Goal: Information Seeking & Learning: Learn about a topic

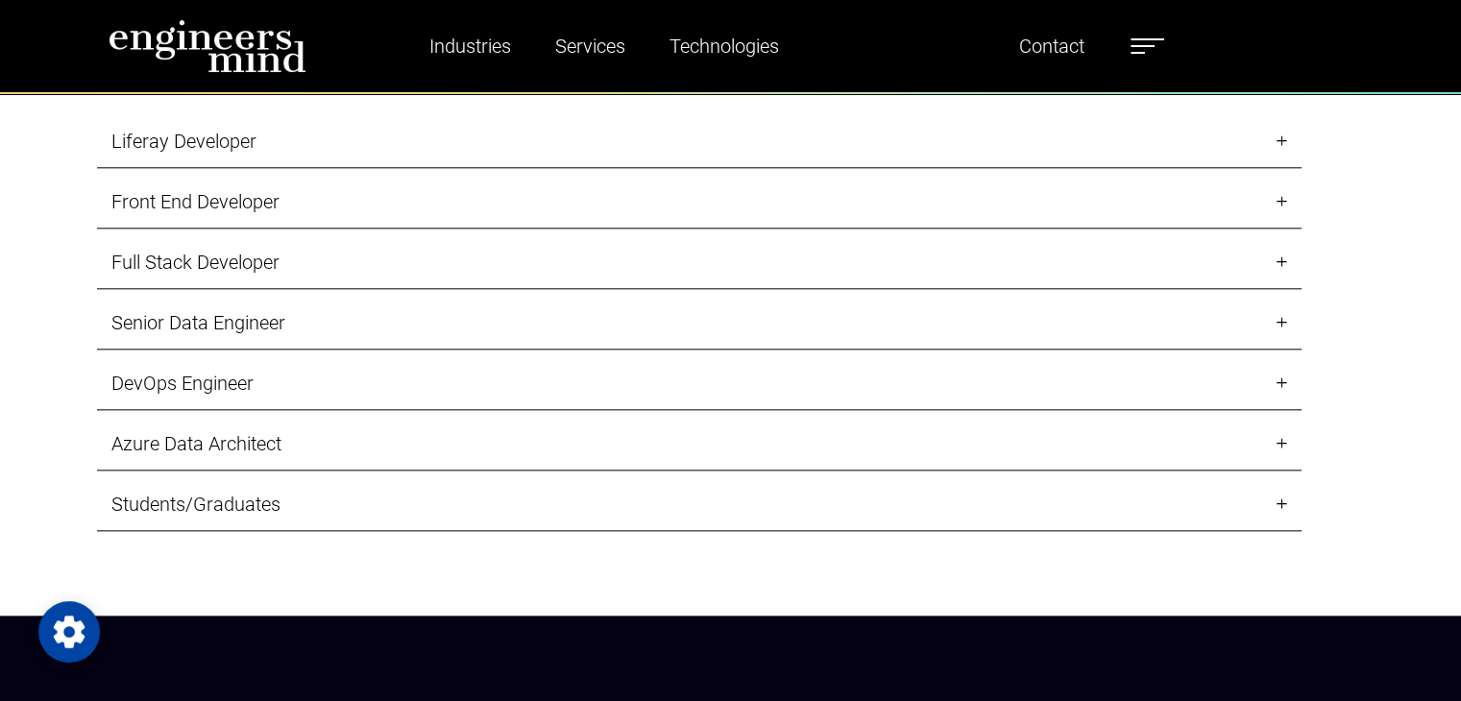
scroll to position [2009, 0]
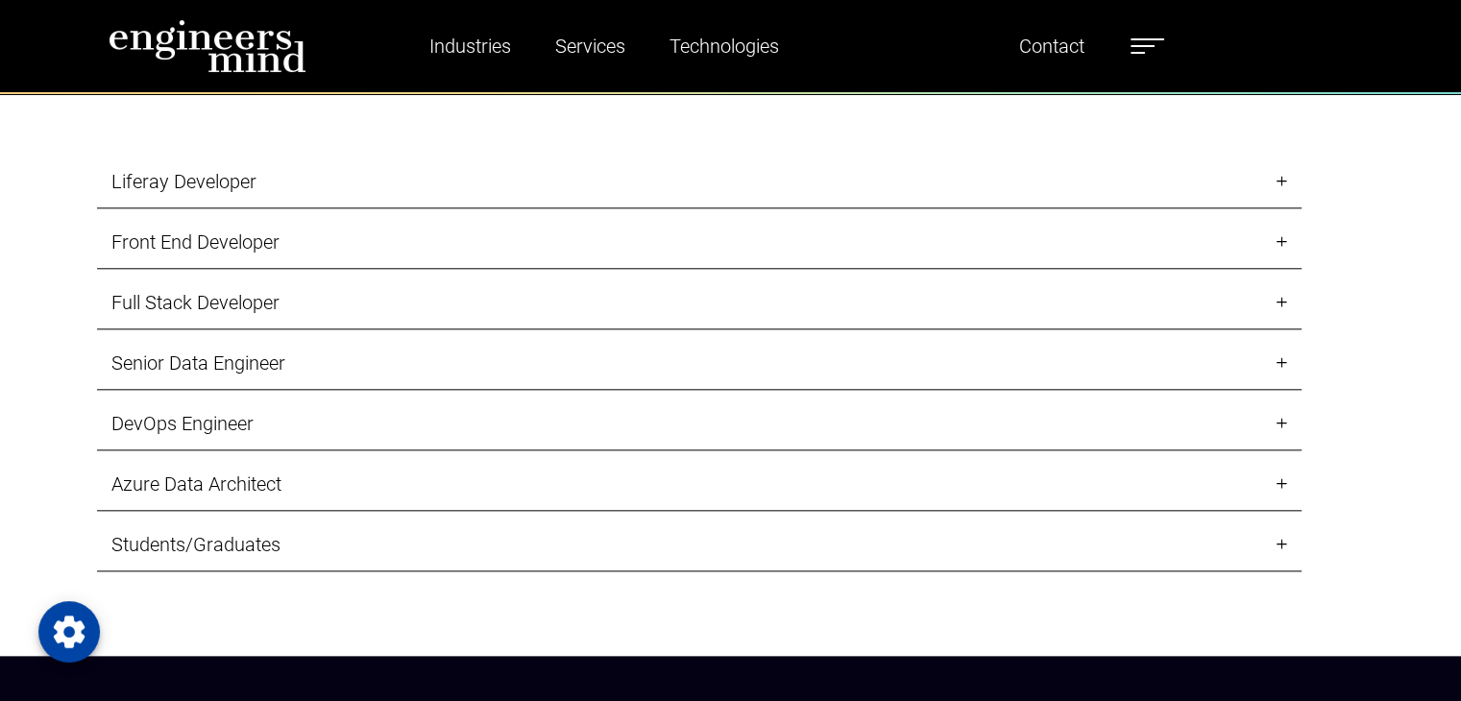
click at [391, 181] on link "Liferay Developer" at bounding box center [699, 182] width 1204 height 53
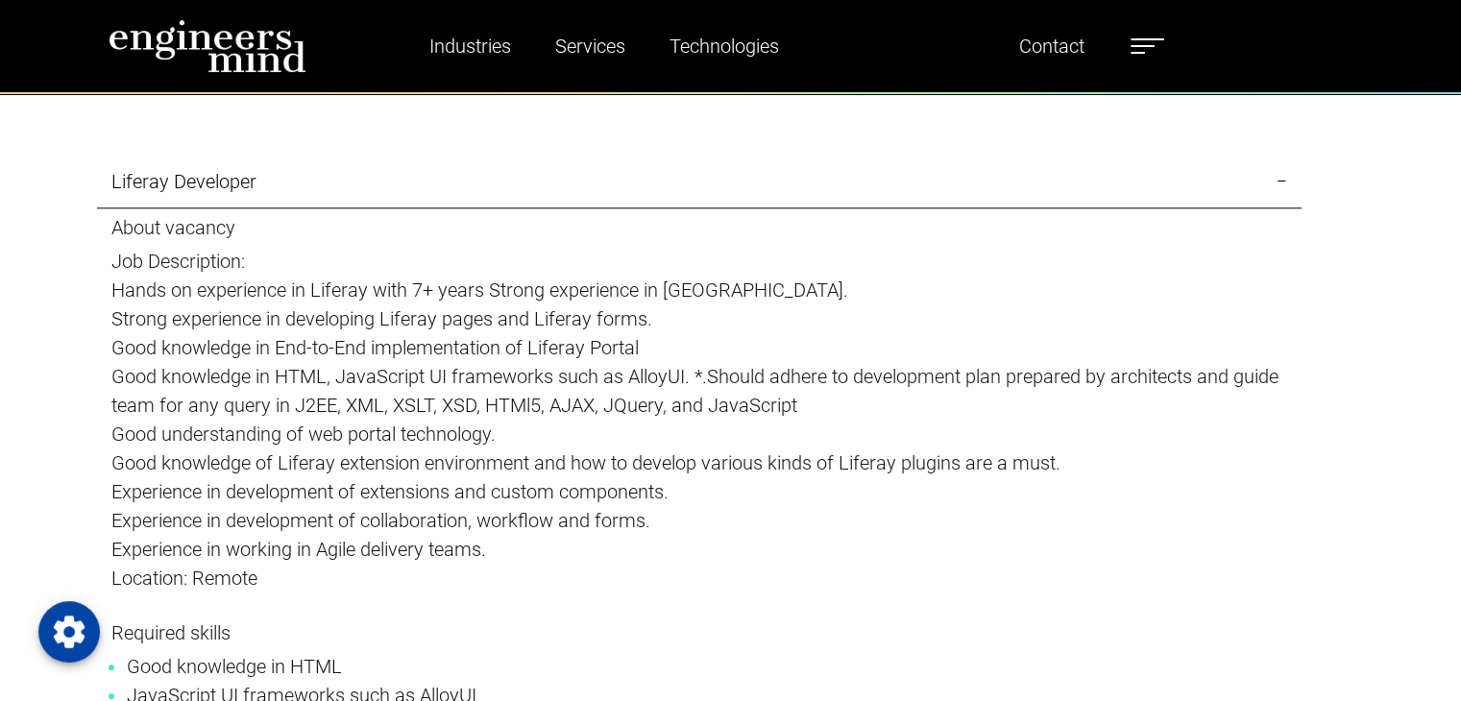
type input "*********"
select select "*****"
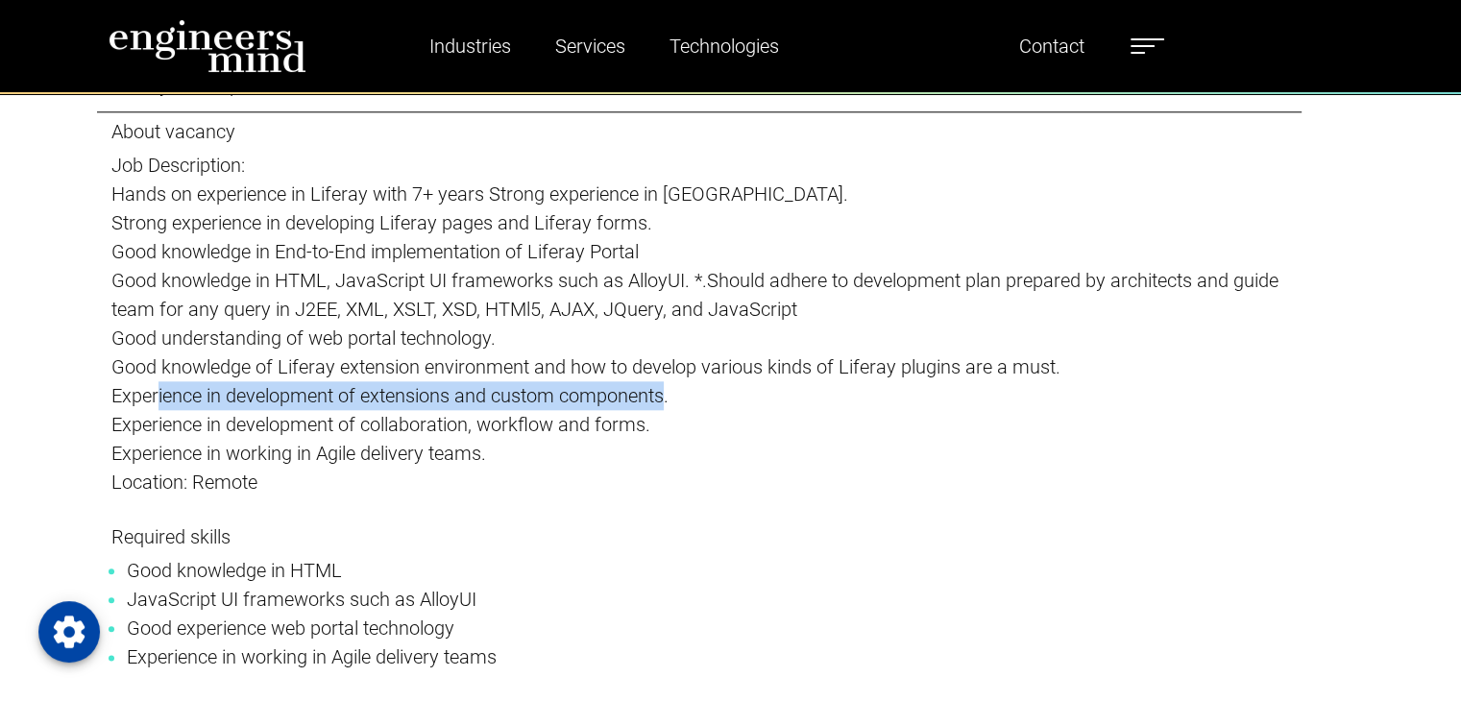
drag, startPoint x: 155, startPoint y: 398, endPoint x: 669, endPoint y: 398, distance: 514.7
click at [669, 398] on p "Experience in development of extensions and custom components." at bounding box center [698, 395] width 1175 height 29
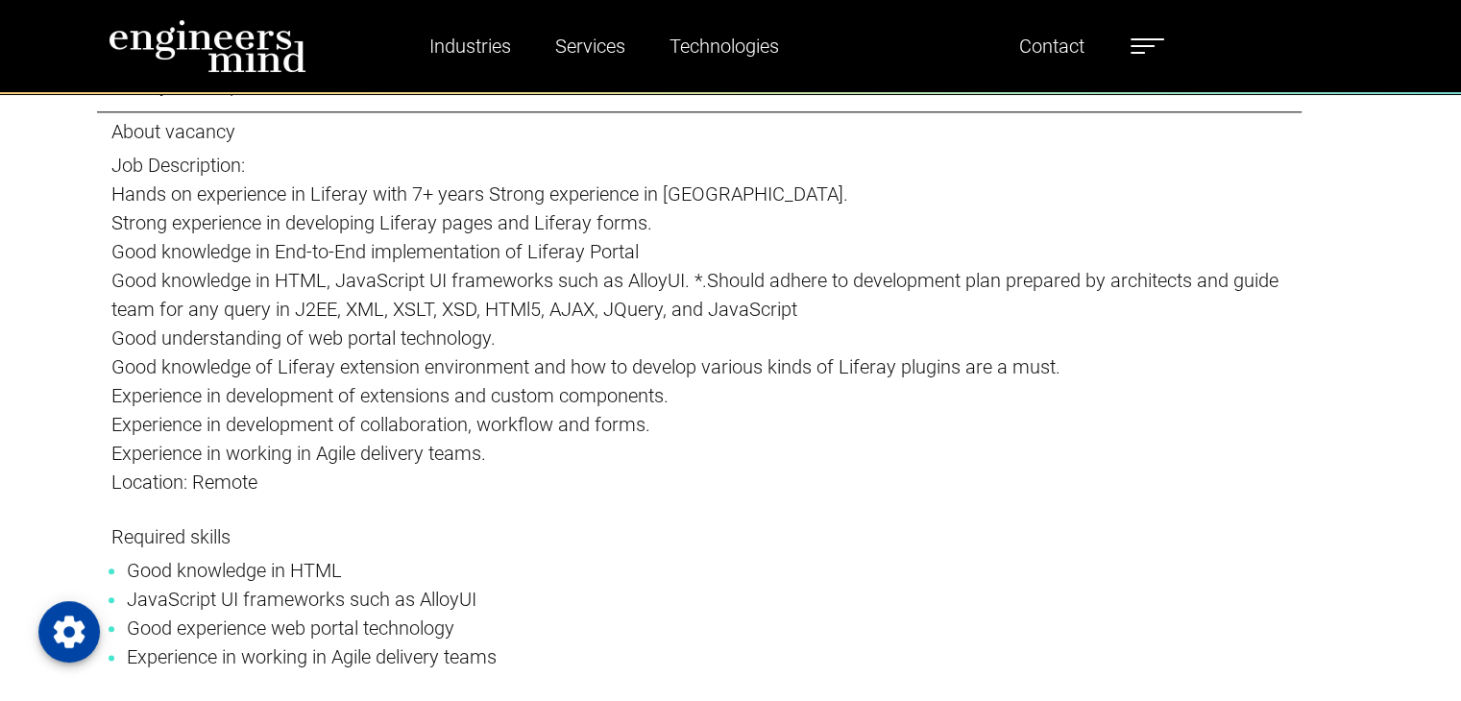
click at [542, 454] on p "Experience in working in Agile delivery teams." at bounding box center [698, 453] width 1175 height 29
drag, startPoint x: 361, startPoint y: 421, endPoint x: 399, endPoint y: 423, distance: 38.5
click at [399, 423] on p "Experience in development of collaboration, workflow and forms." at bounding box center [698, 424] width 1175 height 29
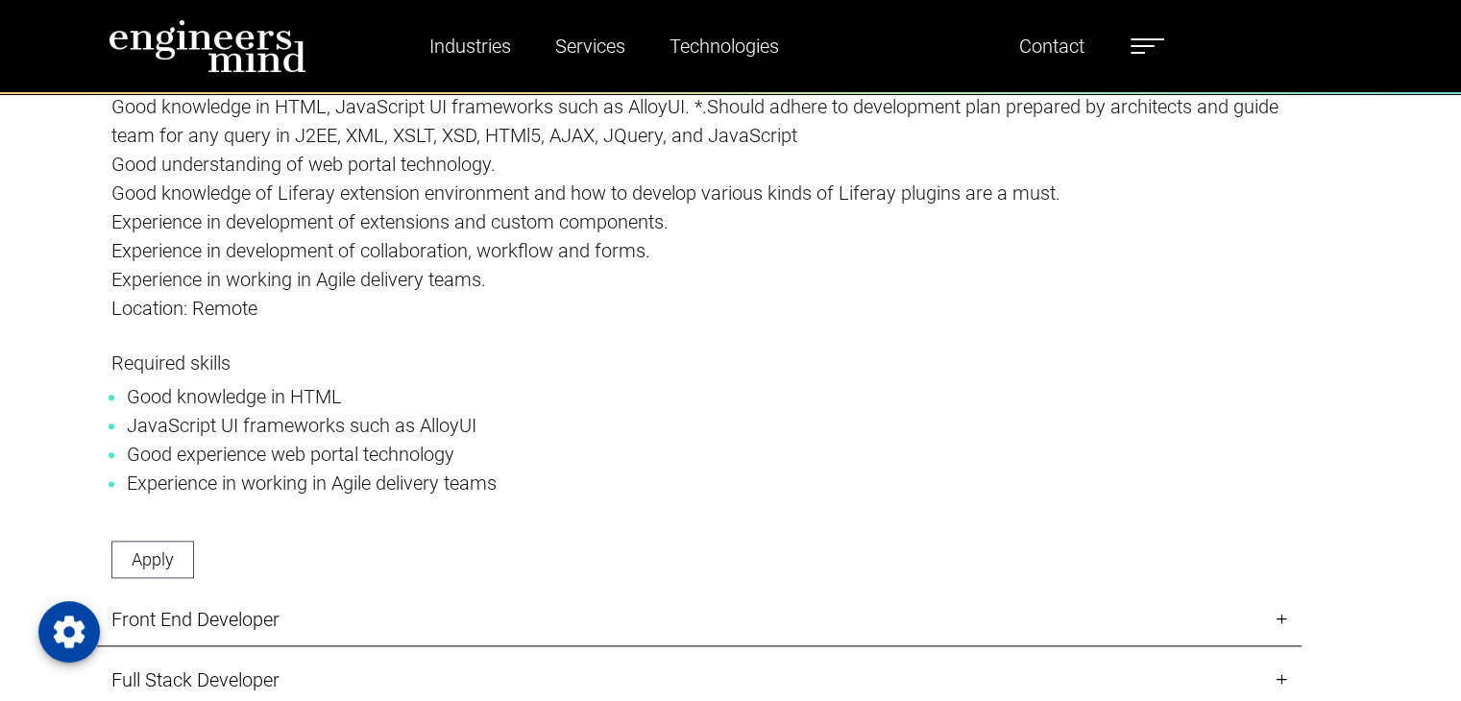
scroll to position [2297, 0]
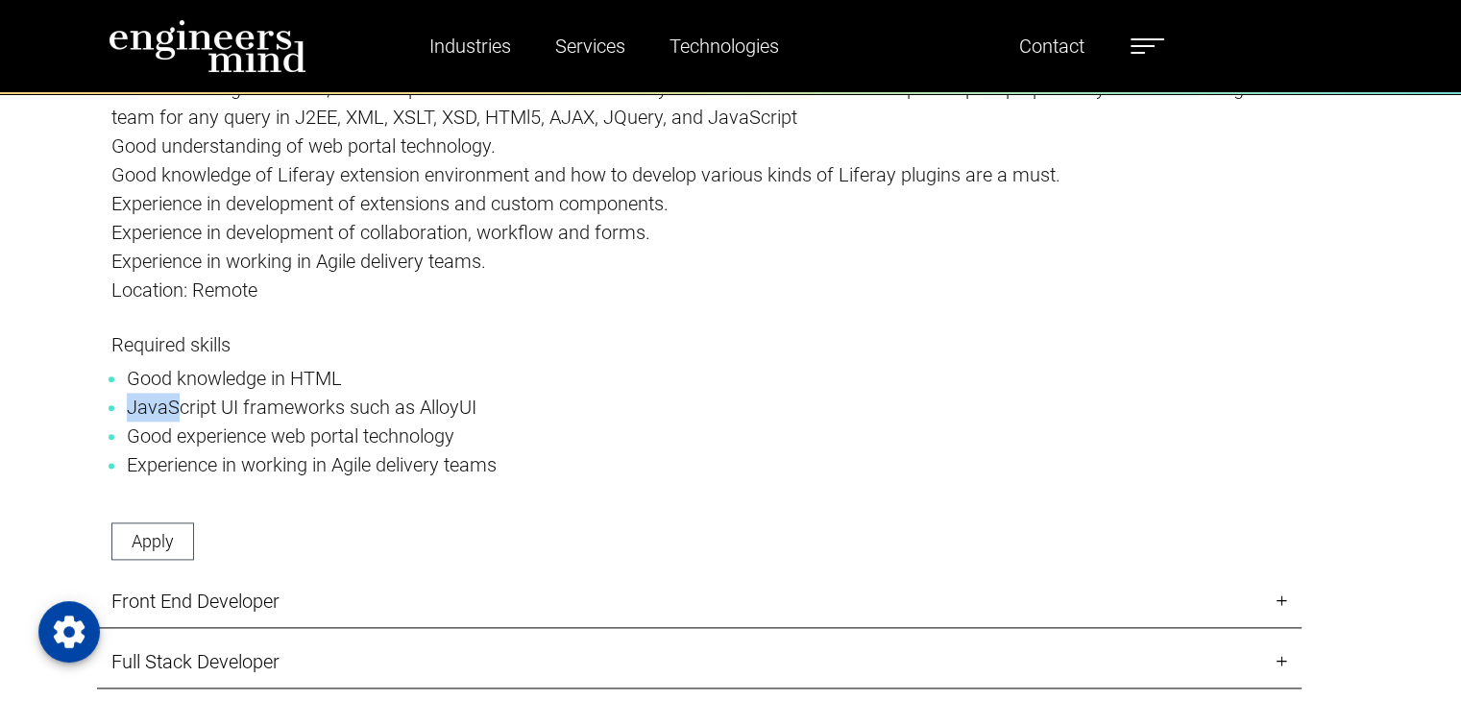
drag, startPoint x: 127, startPoint y: 411, endPoint x: 179, endPoint y: 411, distance: 51.9
click at [179, 411] on li "JavaScript UI frameworks such as AlloyUI" at bounding box center [699, 407] width 1145 height 29
click at [284, 499] on p "Required skills Good knowledge in HTML JavaScript UI frameworks such as AlloyUI…" at bounding box center [698, 420] width 1175 height 175
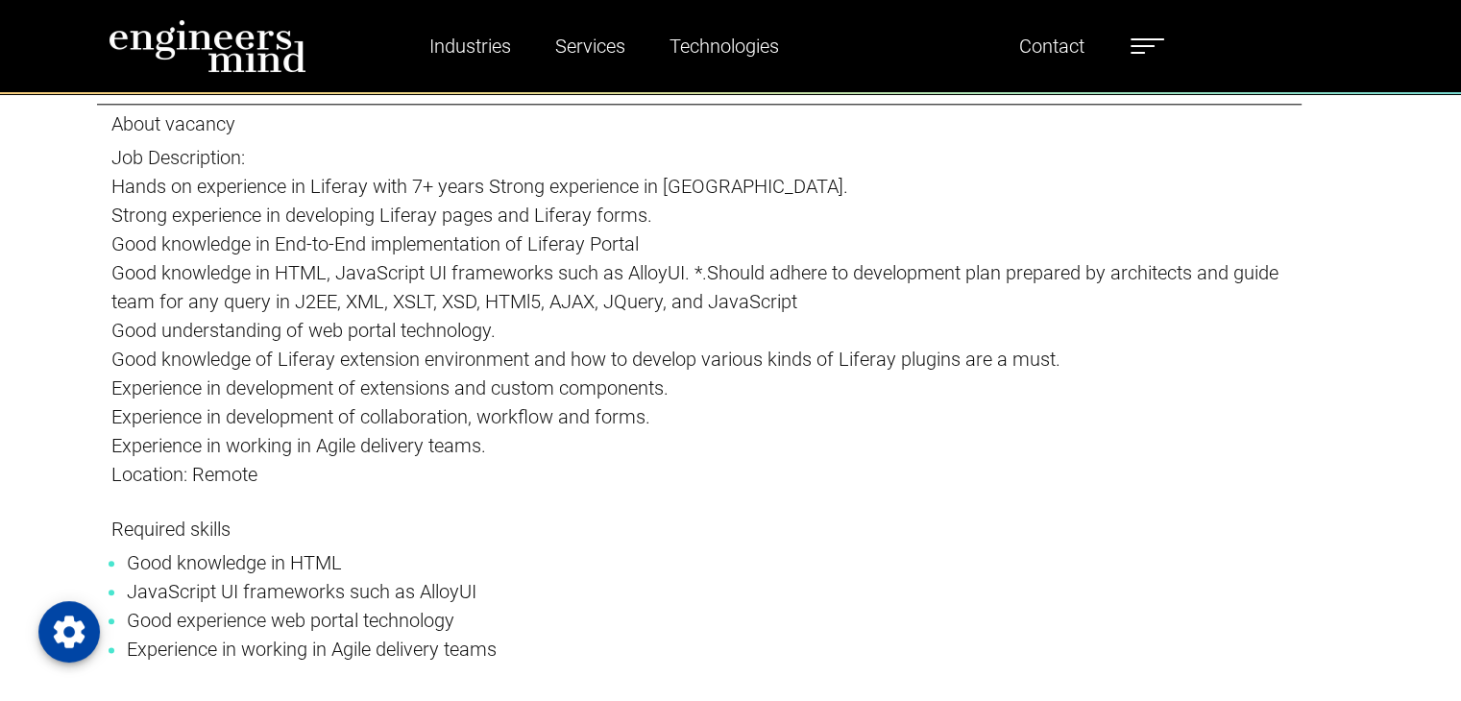
scroll to position [2009, 0]
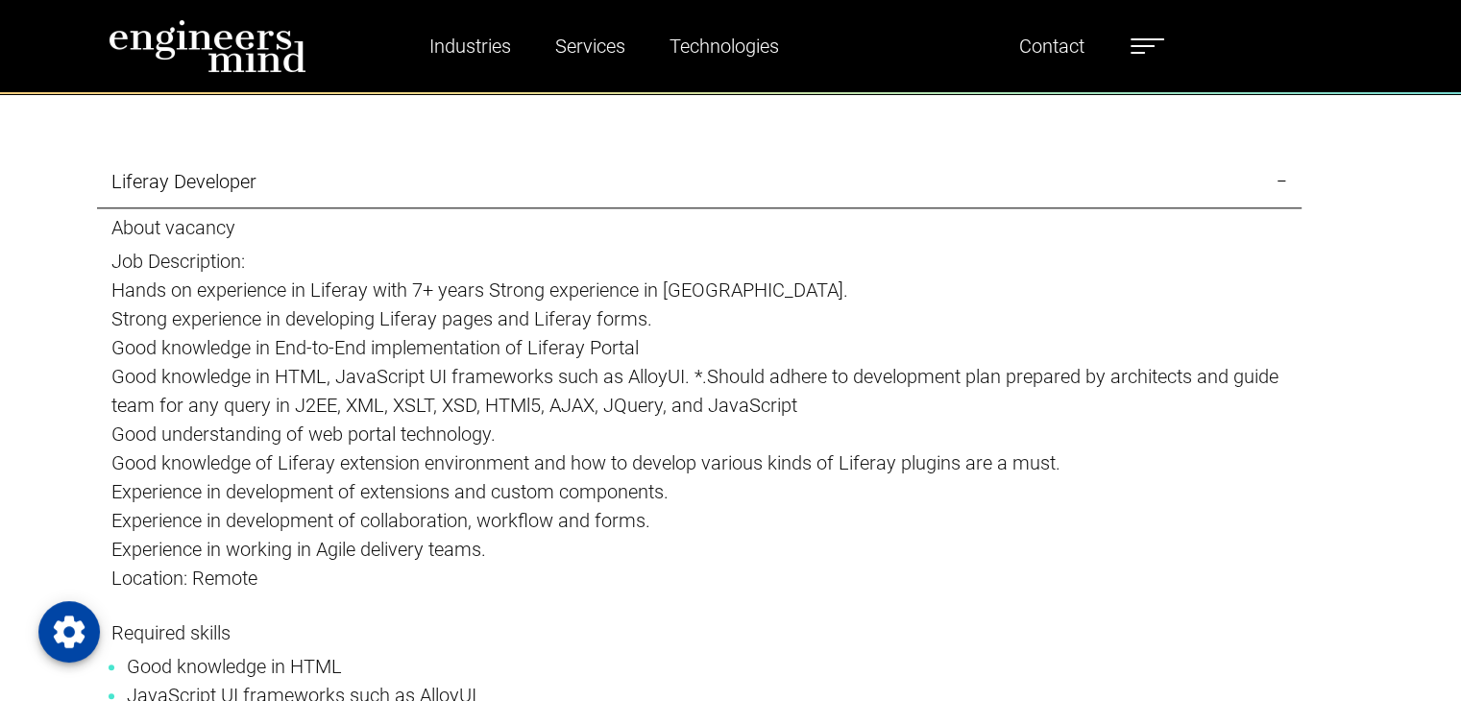
click at [219, 187] on link "Liferay Developer" at bounding box center [699, 182] width 1204 height 53
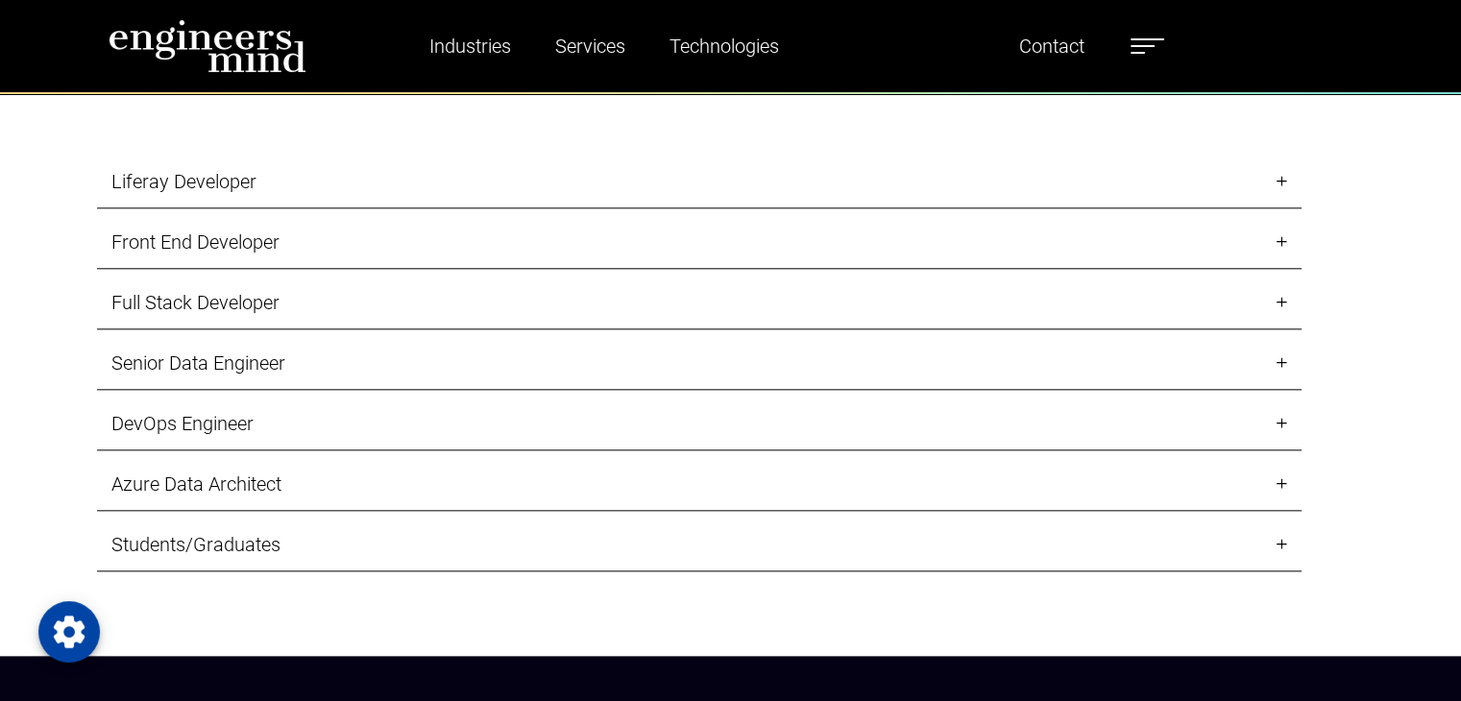
click at [219, 187] on link "Liferay Developer" at bounding box center [699, 182] width 1204 height 53
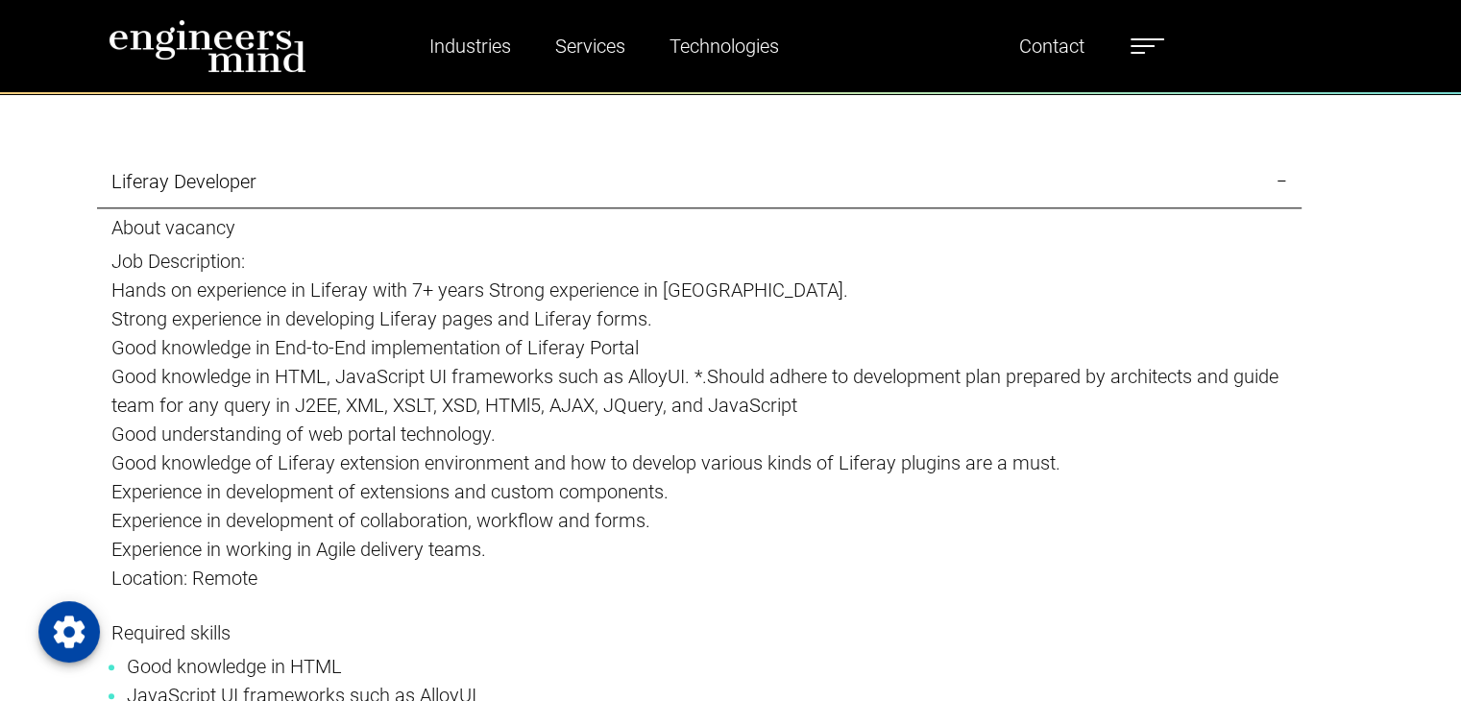
click at [219, 187] on link "Liferay Developer" at bounding box center [699, 182] width 1204 height 53
